Goal: Task Accomplishment & Management: Use online tool/utility

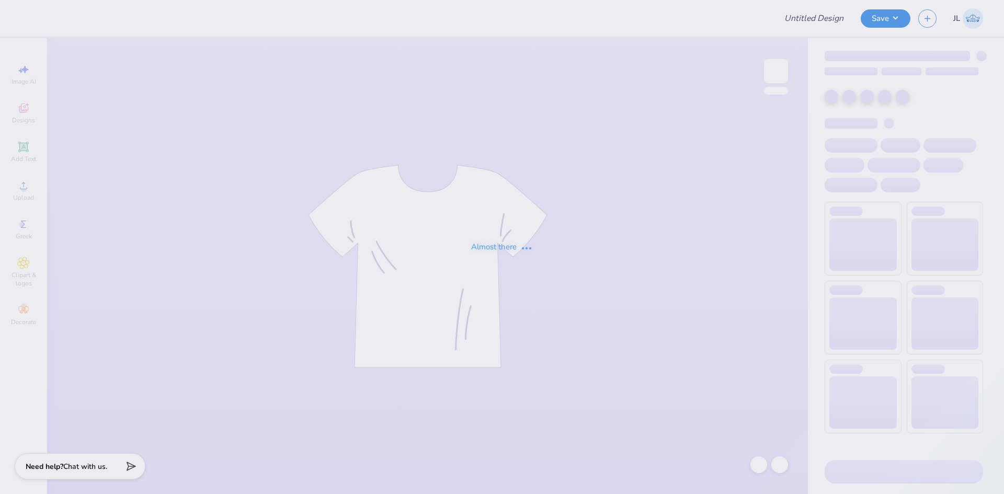
type input "sweats for Tri Sigma"
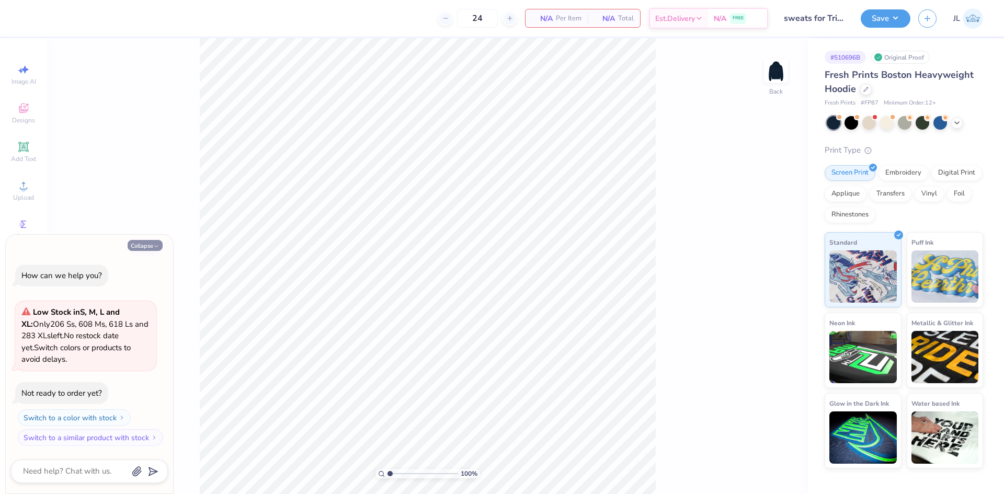
click at [150, 247] on button "Collapse" at bounding box center [145, 245] width 35 height 11
type textarea "x"
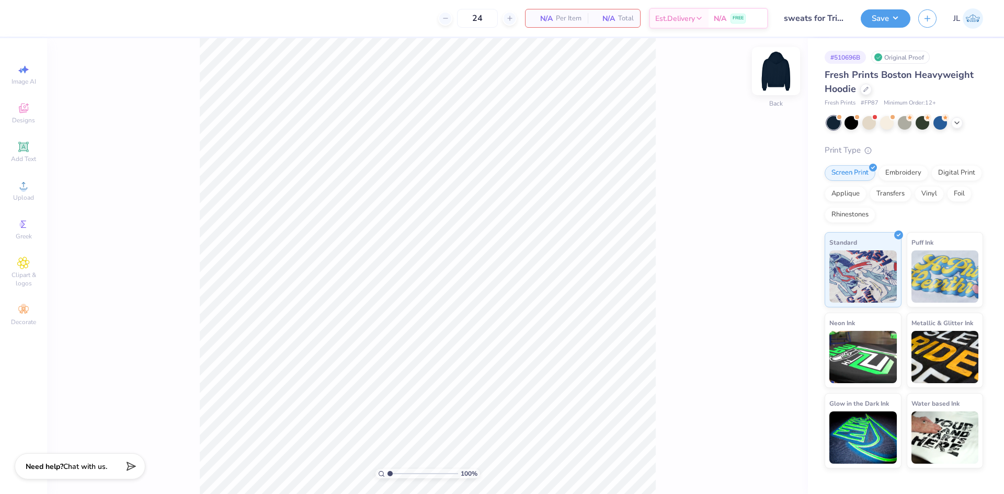
click at [780, 68] on img at bounding box center [776, 71] width 42 height 42
click at [28, 196] on span "Upload" at bounding box center [23, 197] width 21 height 8
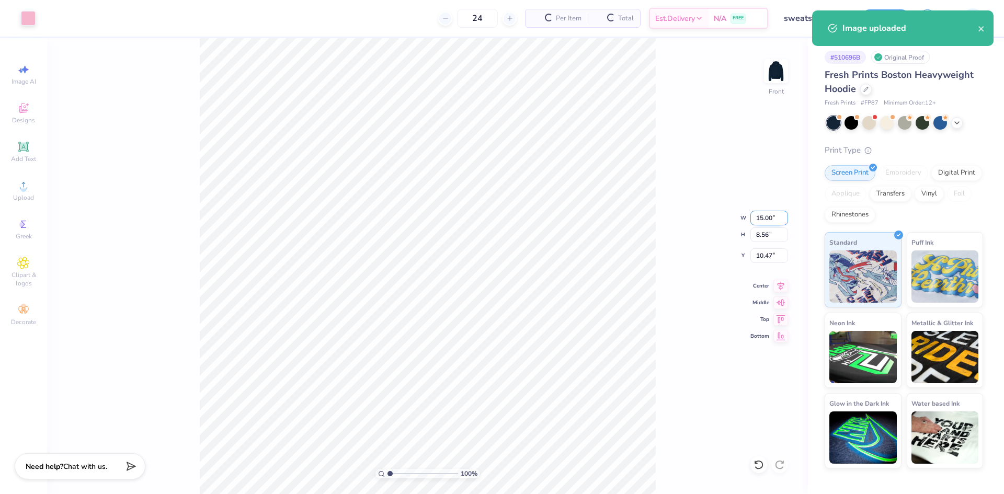
click at [758, 220] on input "15.00" at bounding box center [769, 218] width 38 height 15
click at [758, 219] on input "15.00" at bounding box center [769, 218] width 38 height 15
type input "12.00"
type input "6.85"
click at [761, 256] on input "11.33" at bounding box center [769, 255] width 38 height 15
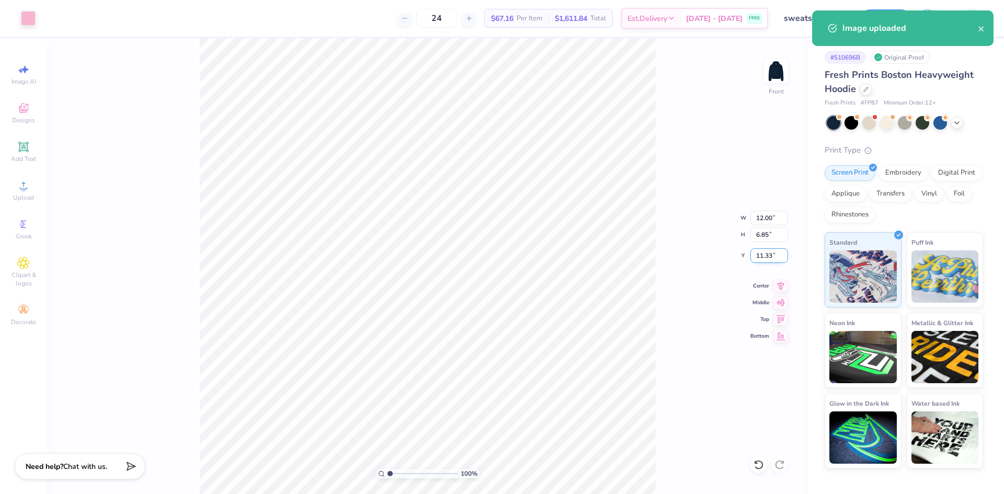
click at [761, 256] on input "11.33" at bounding box center [769, 255] width 38 height 15
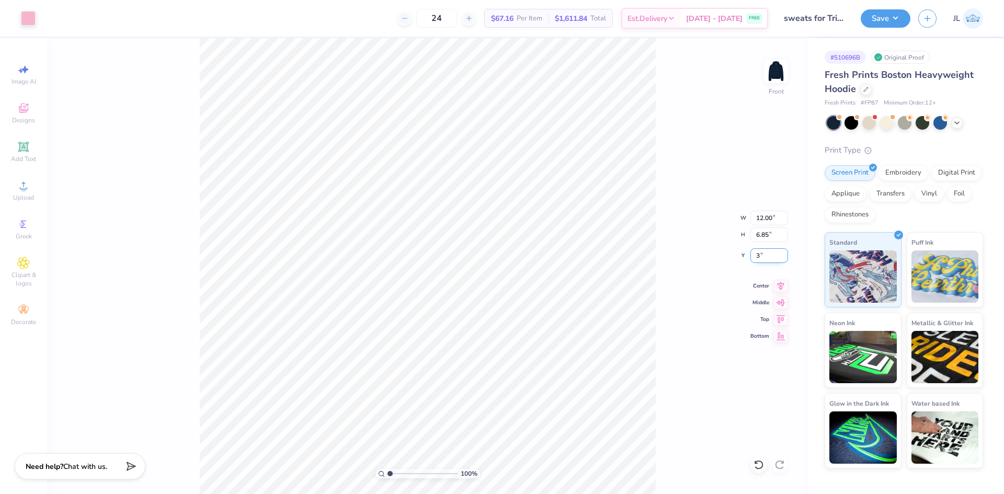
type input "5.00"
click at [673, 259] on div "100 % Front W 12.00 12.00 " H 6.85 6.85 " Y 5.00 5.00 " Center Middle Top Bottom" at bounding box center [427, 266] width 761 height 456
click at [758, 257] on input "5.00" at bounding box center [769, 255] width 38 height 15
click at [762, 255] on input "17.65" at bounding box center [769, 255] width 38 height 15
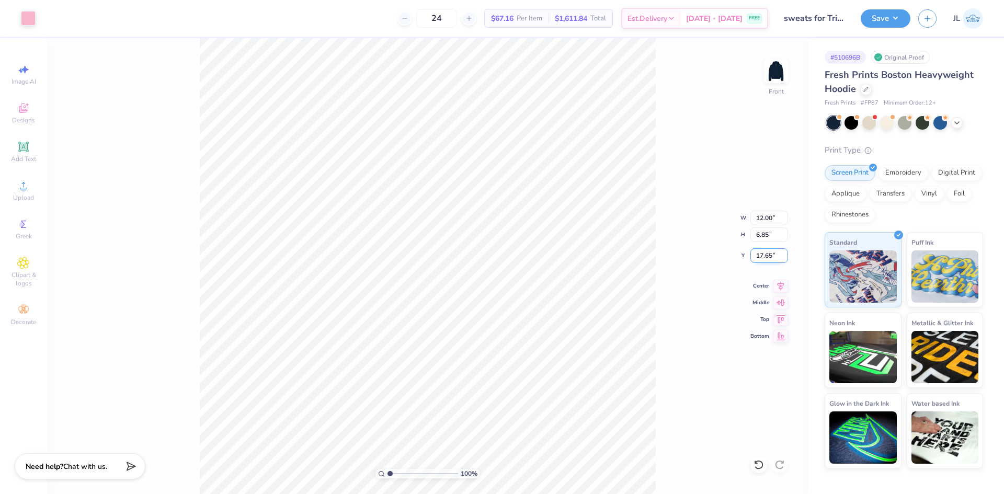
click at [762, 255] on input "17.65" at bounding box center [769, 255] width 38 height 15
type input "6.00"
click at [760, 221] on input "12.00" at bounding box center [769, 218] width 38 height 15
click at [764, 221] on input "12.00" at bounding box center [769, 218] width 38 height 15
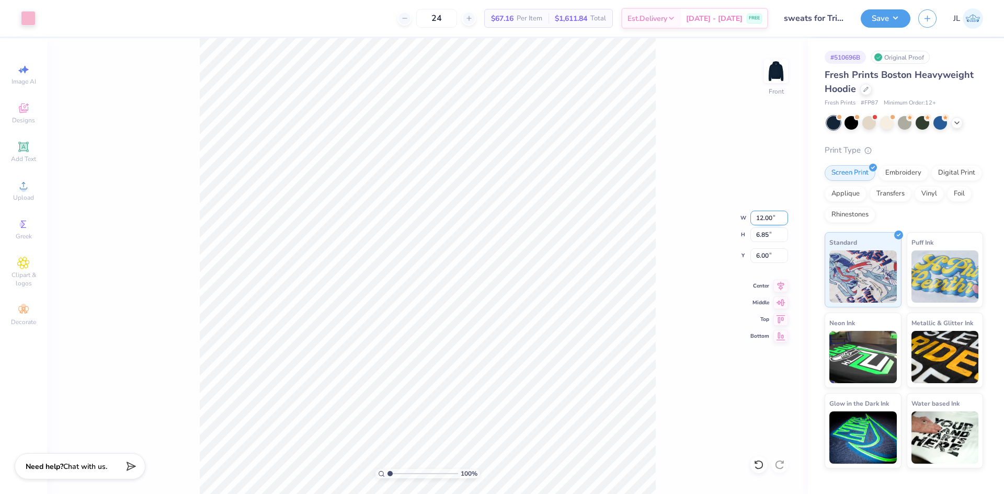
click at [764, 221] on input "12.00" at bounding box center [769, 218] width 38 height 15
click at [760, 219] on input "12" at bounding box center [769, 218] width 38 height 15
click at [758, 215] on input "12" at bounding box center [769, 218] width 38 height 15
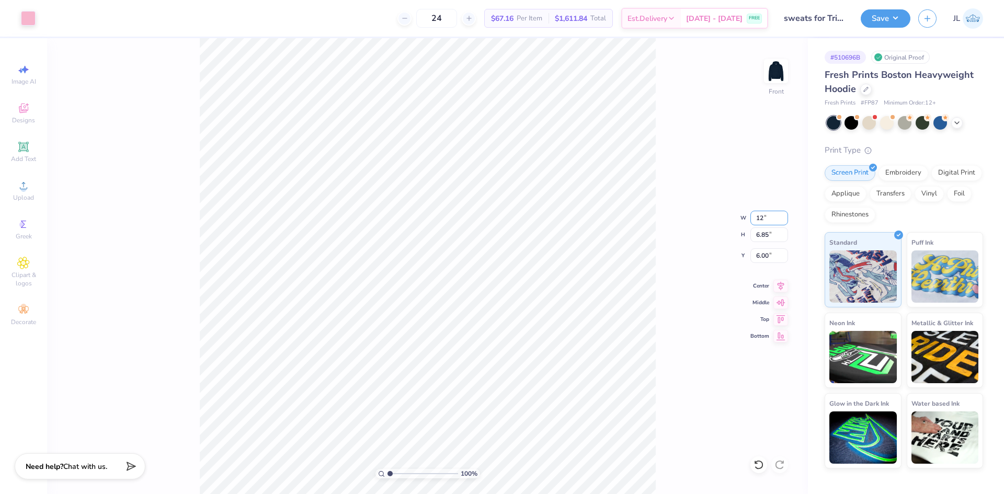
drag, startPoint x: 762, startPoint y: 216, endPoint x: 734, endPoint y: 212, distance: 28.0
click at [737, 213] on div "100 % Front W 12 12 " H 6.85 6.85 " Y 6.00 6.00 " Center Middle Top Bottom" at bounding box center [427, 266] width 761 height 456
type input "12"
click at [765, 221] on input "12.00" at bounding box center [769, 218] width 38 height 15
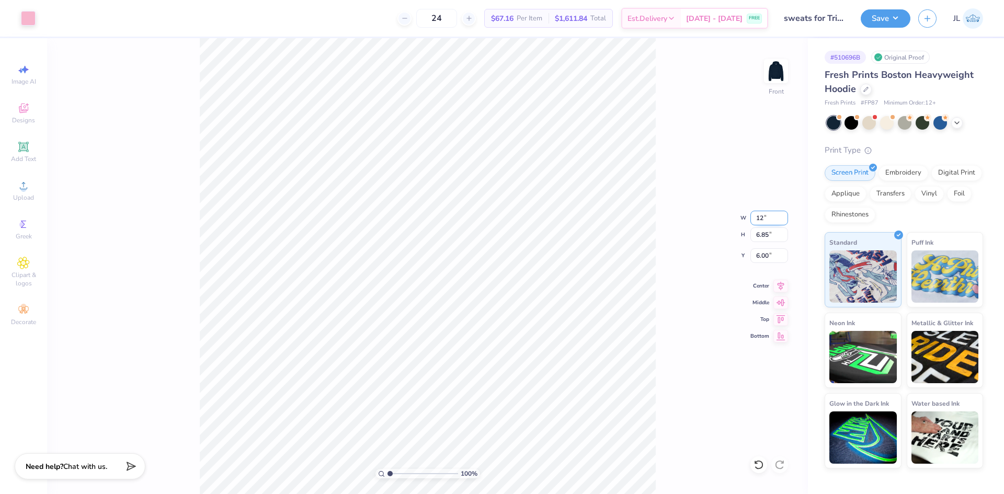
type input "12.00"
click at [758, 256] on input "6.00" at bounding box center [769, 255] width 38 height 15
type input "6.00"
click at [687, 258] on div "100 % Front W 12.00 12.00 " H 6.85 6.85 " Y 6.00 6.00 " Center Middle Top Bottom" at bounding box center [427, 266] width 761 height 456
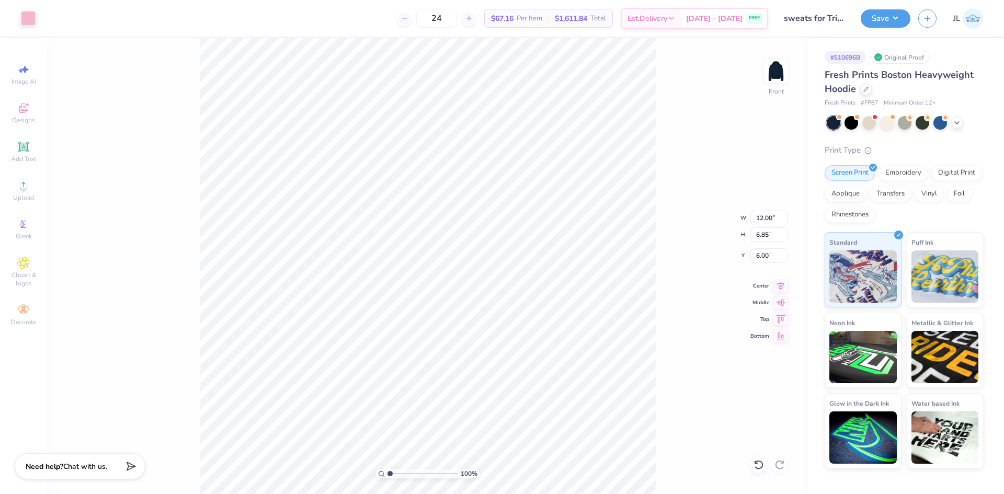
click at [670, 244] on div "100 % Front W 12.00 12.00 " H 6.85 6.85 " Y 6.00 6.00 " Center Middle Top Bottom" at bounding box center [427, 266] width 761 height 456
click at [764, 217] on input "12.00" at bounding box center [769, 218] width 38 height 15
type input "12.50"
type input "7.13"
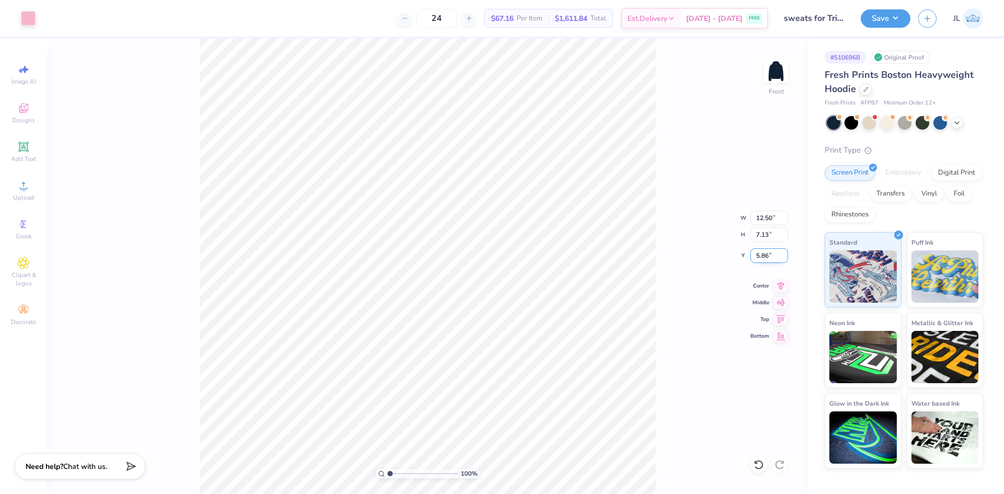
click at [763, 256] on input "5.86" at bounding box center [769, 255] width 38 height 15
type input "6.00"
click at [343, 31] on div "24 $67.16 Per Item $1,611.84 Total Est. Delivery Sep 5 - 8 FREE" at bounding box center [405, 18] width 725 height 37
click at [885, 17] on button "Save" at bounding box center [886, 17] width 50 height 18
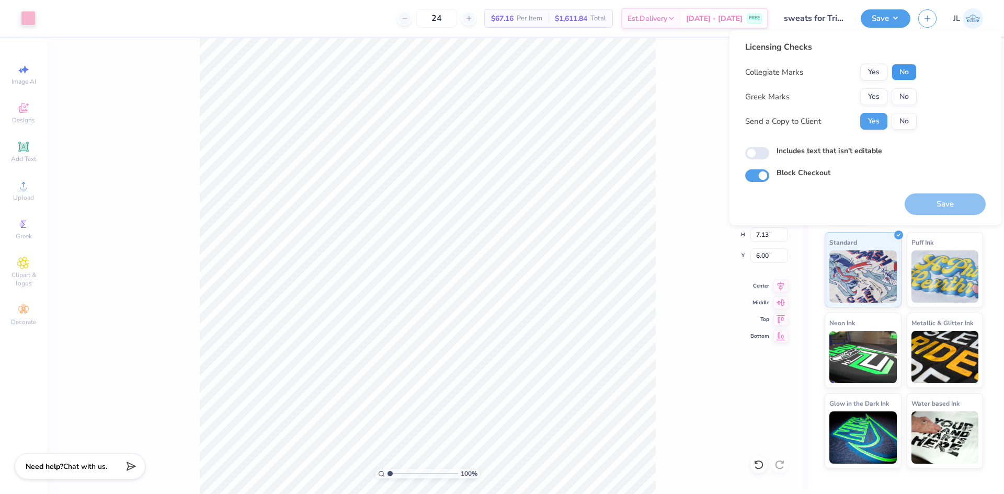
click at [911, 71] on button "No" at bounding box center [903, 72] width 25 height 17
click at [874, 98] on button "Yes" at bounding box center [873, 96] width 27 height 17
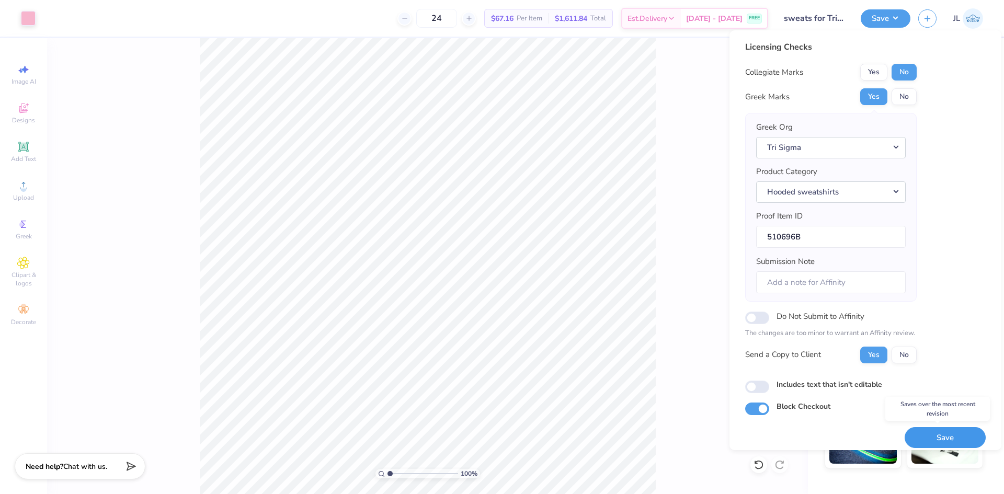
click at [927, 434] on button "Save" at bounding box center [944, 437] width 81 height 21
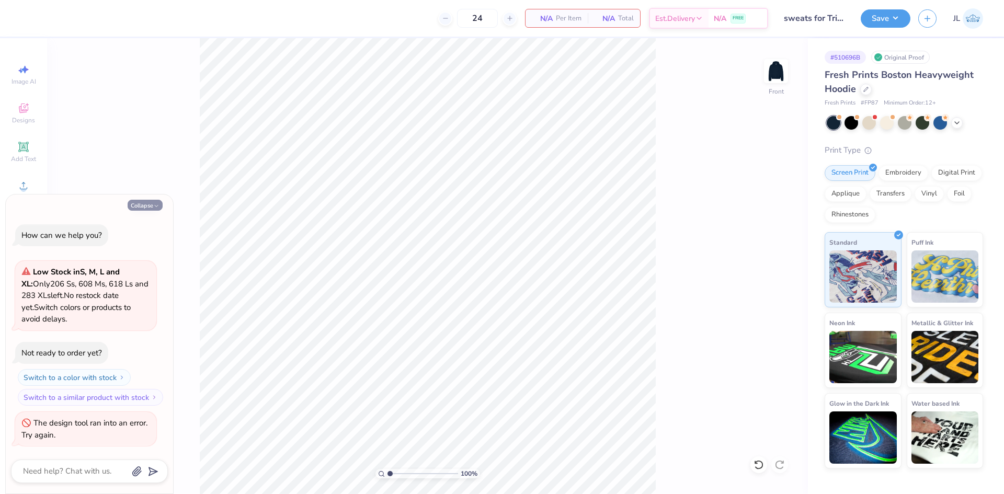
drag, startPoint x: 148, startPoint y: 208, endPoint x: 29, endPoint y: 51, distance: 196.6
click at [148, 208] on button "Collapse" at bounding box center [145, 205] width 35 height 11
type textarea "x"
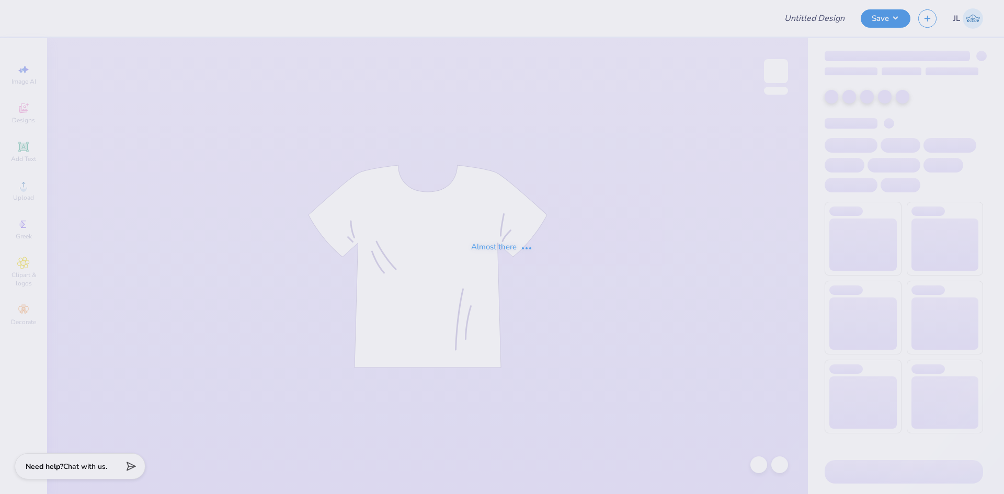
type input "sweats for Tri Sigma"
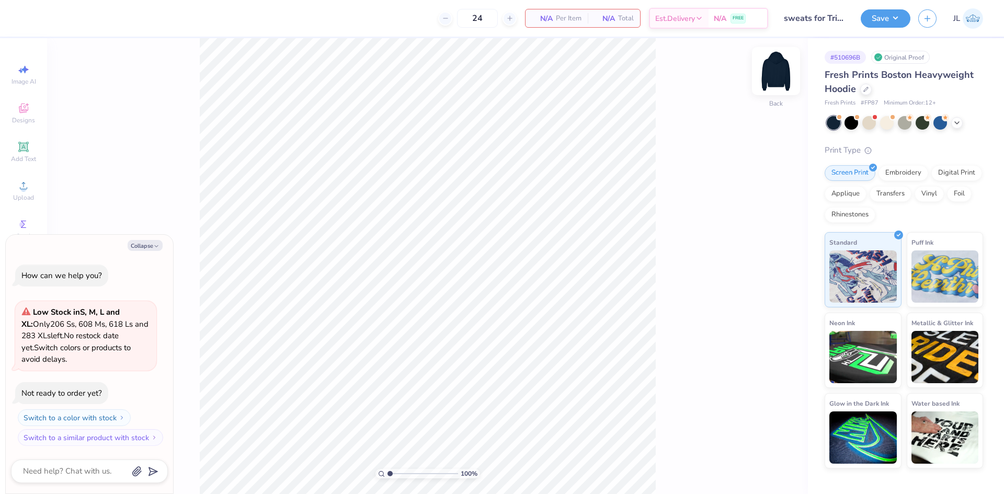
click at [773, 72] on img at bounding box center [776, 71] width 42 height 42
click at [146, 245] on button "Collapse" at bounding box center [145, 245] width 35 height 11
type textarea "x"
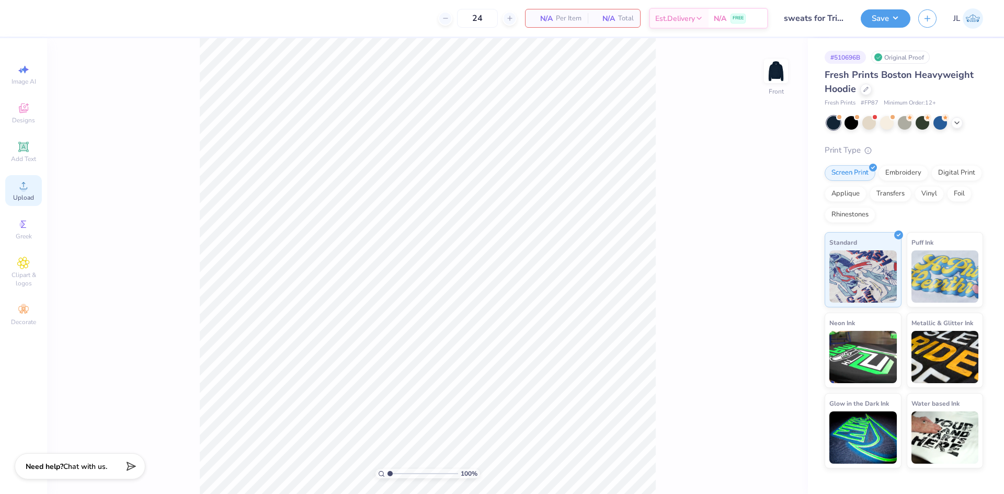
click at [21, 188] on circle at bounding box center [23, 189] width 6 height 6
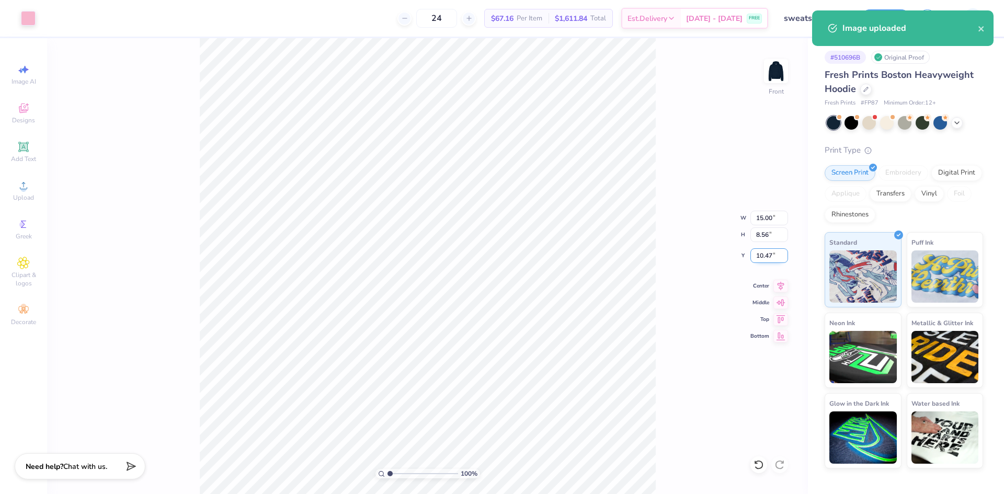
click at [767, 256] on input "10.47" at bounding box center [769, 255] width 38 height 15
click at [767, 255] on input "10.47" at bounding box center [769, 255] width 38 height 15
type input "6.00"
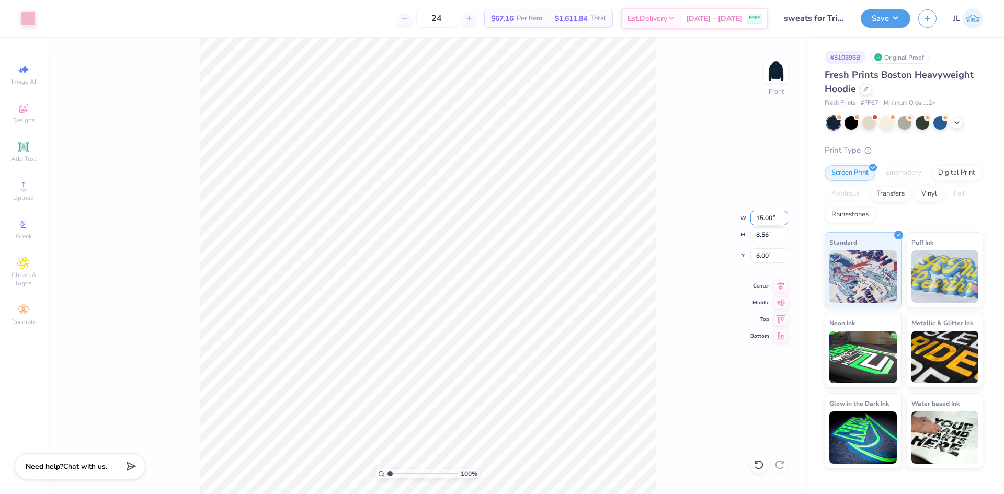
click at [764, 219] on input "15.00" at bounding box center [769, 218] width 38 height 15
type input "12.50"
type input "7.13"
type input "6.71"
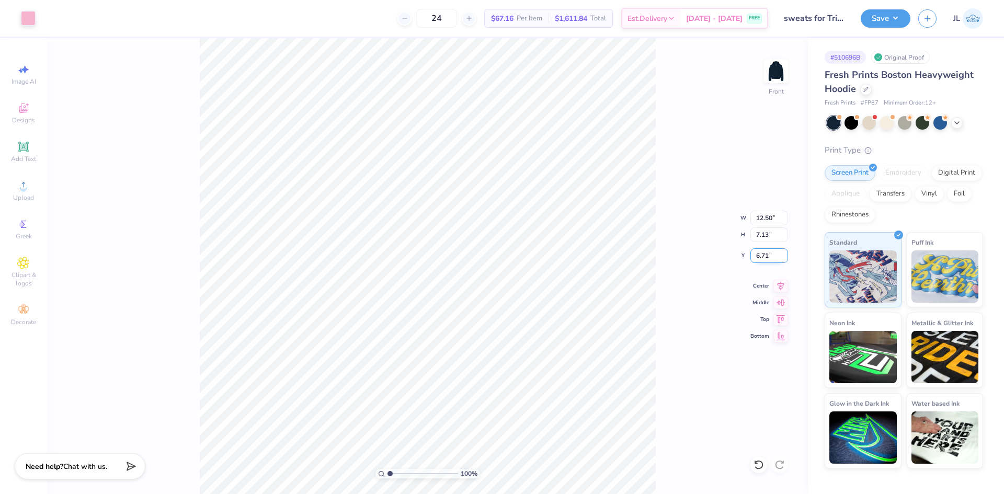
click at [765, 255] on input "6.71" at bounding box center [769, 255] width 38 height 15
type input "6.00"
click at [679, 255] on div "100 % Front W 12.50 12.50 " H 7.13 7.13 " Y 6.00 6.00 " Center Middle Top Bottom" at bounding box center [427, 266] width 761 height 456
click at [890, 23] on button "Save" at bounding box center [886, 17] width 50 height 18
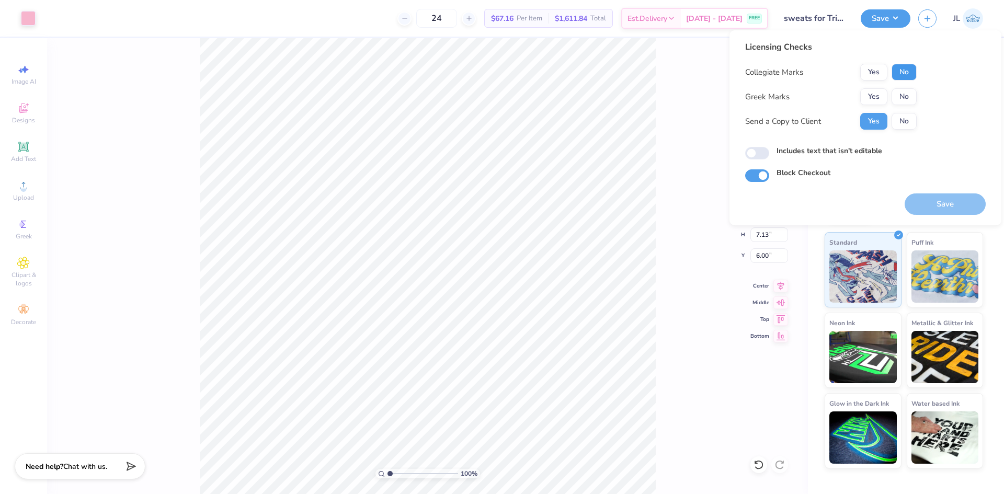
click at [904, 71] on button "No" at bounding box center [903, 72] width 25 height 17
click at [871, 91] on button "Yes" at bounding box center [873, 96] width 27 height 17
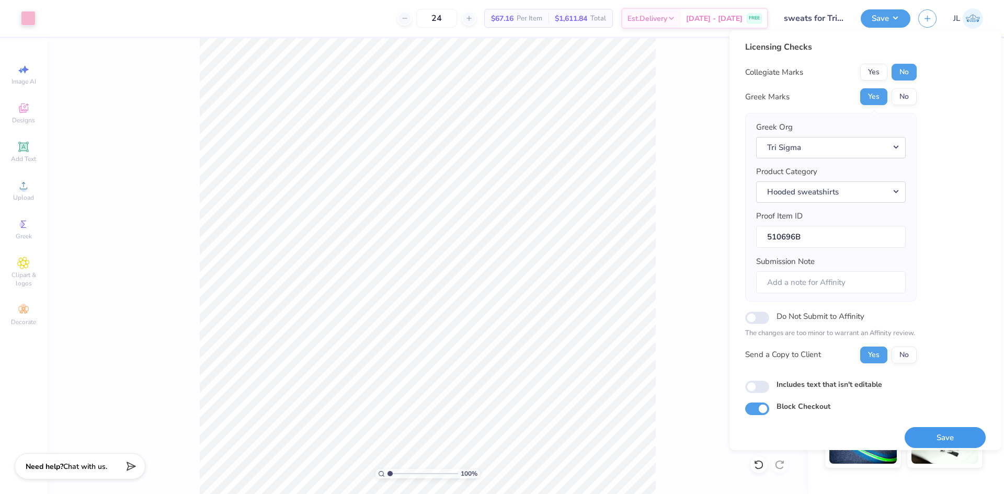
click at [935, 429] on button "Save" at bounding box center [944, 437] width 81 height 21
